Goal: Transaction & Acquisition: Purchase product/service

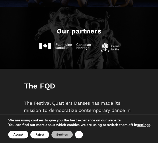
scroll to position [212, 0]
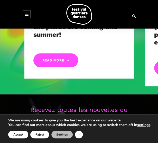
click at [80, 133] on icon "Close GDPR Cookie Banner" at bounding box center [79, 134] width 8 height 6
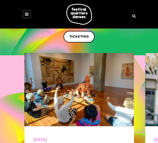
scroll to position [0, 0]
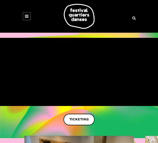
click at [25, 19] on link at bounding box center [27, 16] width 8 height 8
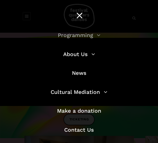
click at [71, 36] on link "Programming" at bounding box center [79, 35] width 43 height 6
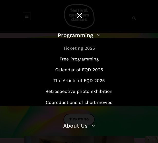
click at [76, 47] on link "Ticketing 2025" at bounding box center [79, 47] width 32 height 5
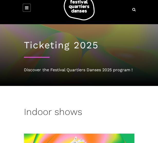
scroll to position [8, 0]
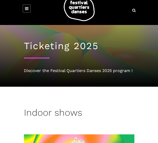
click at [28, 10] on link at bounding box center [27, 8] width 8 height 8
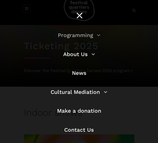
click at [83, 38] on link "Programming" at bounding box center [79, 35] width 43 height 6
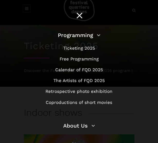
click at [75, 12] on div at bounding box center [79, 16] width 12 height 14
